Goal: Information Seeking & Learning: Learn about a topic

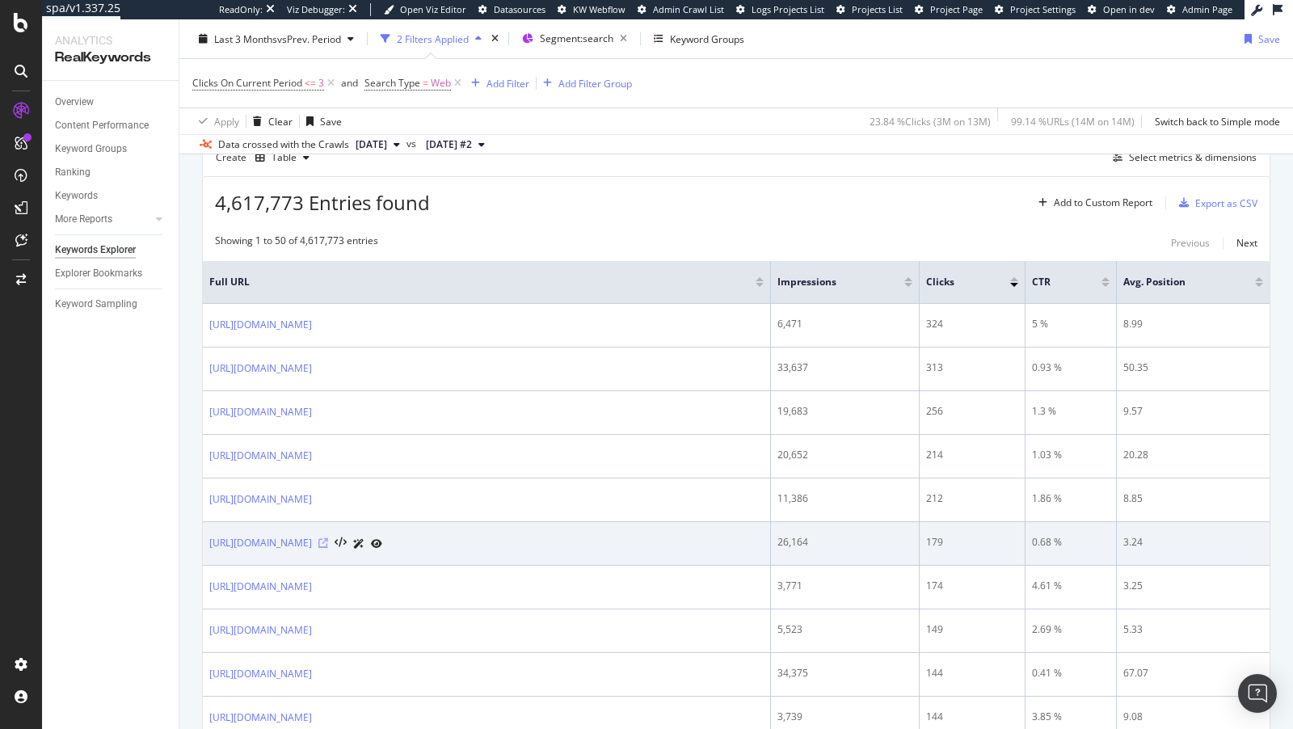
scroll to position [994, 0]
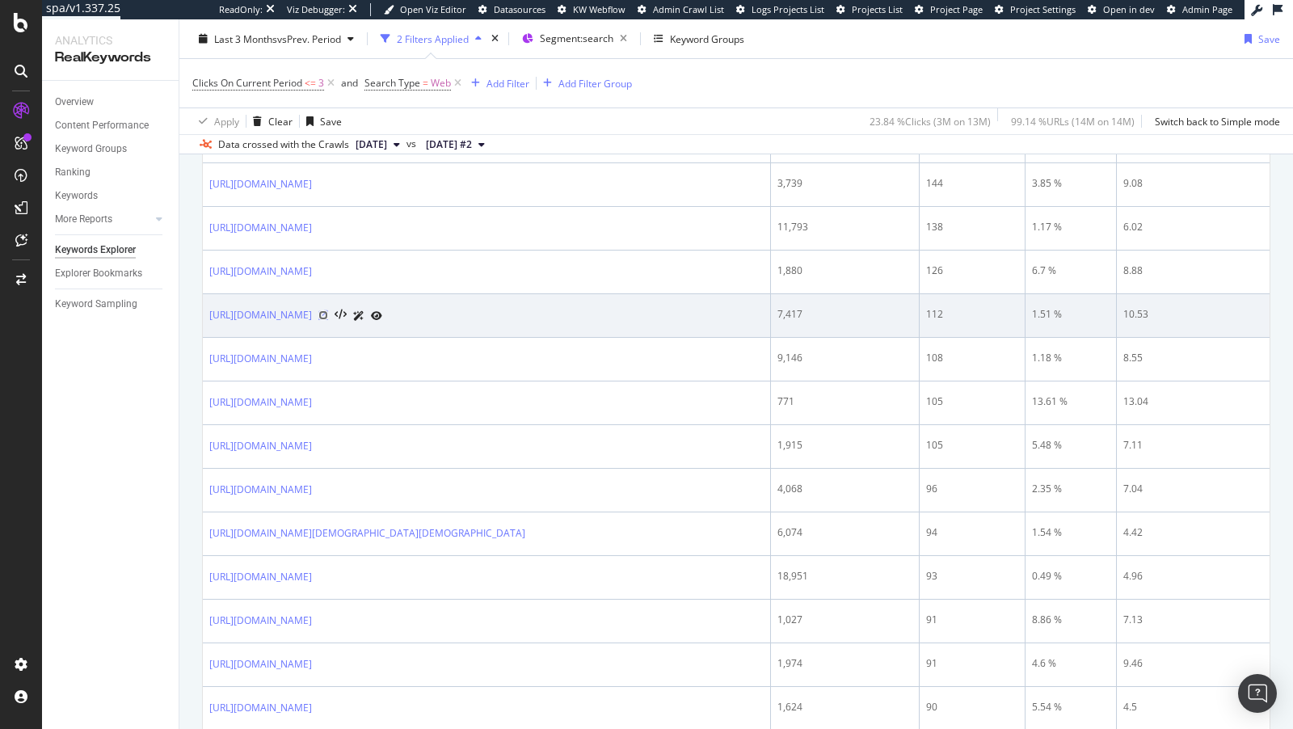
click at [328, 320] on icon at bounding box center [323, 315] width 10 height 10
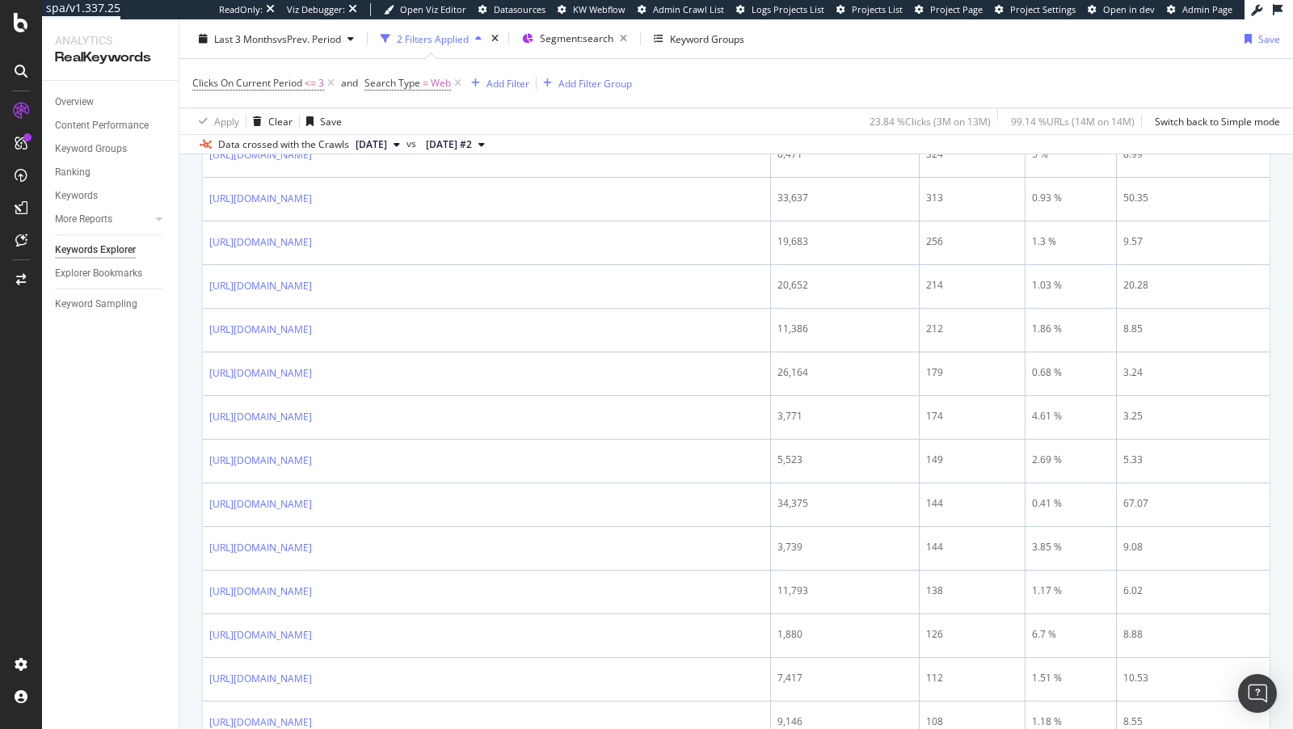
scroll to position [373, 0]
